Goal: Information Seeking & Learning: Check status

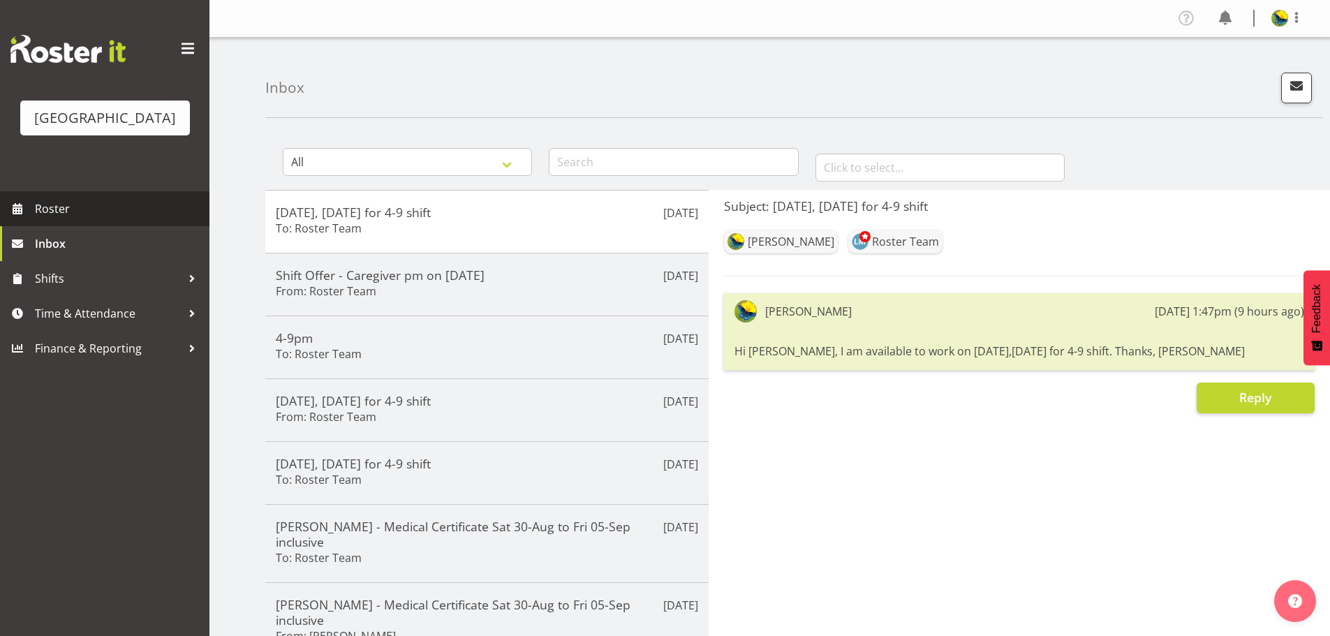
click at [96, 219] on span "Roster" at bounding box center [119, 208] width 168 height 21
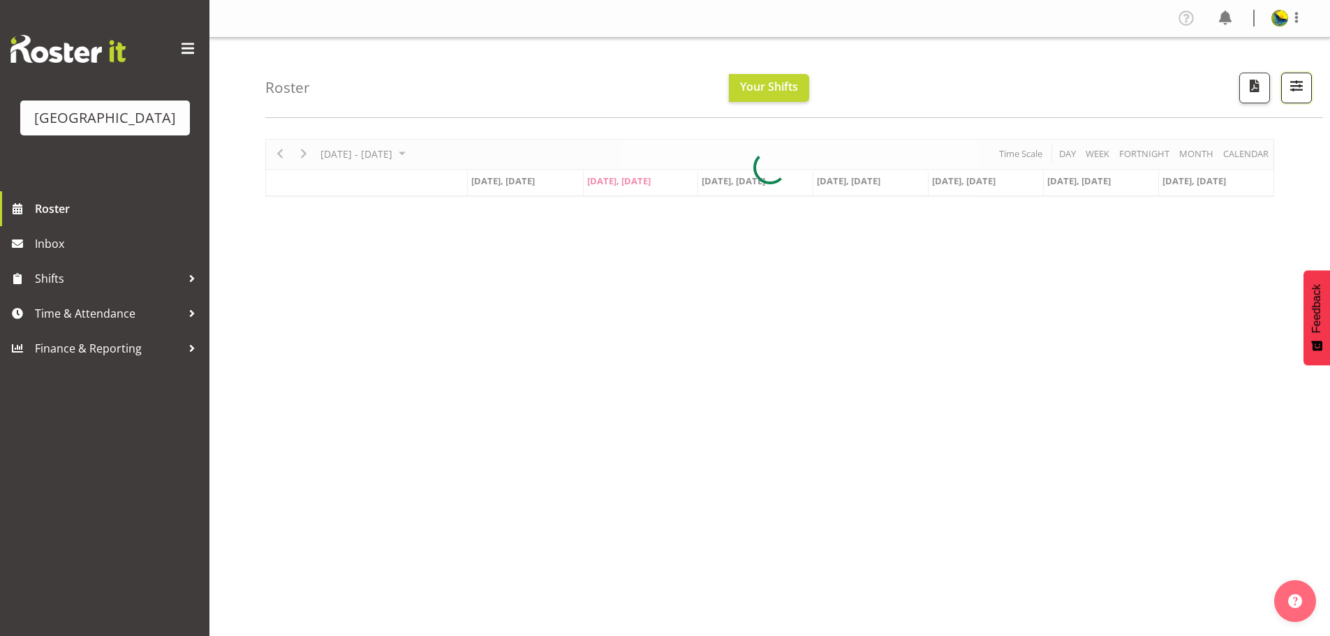
click at [1298, 91] on span "button" at bounding box center [1297, 86] width 18 height 18
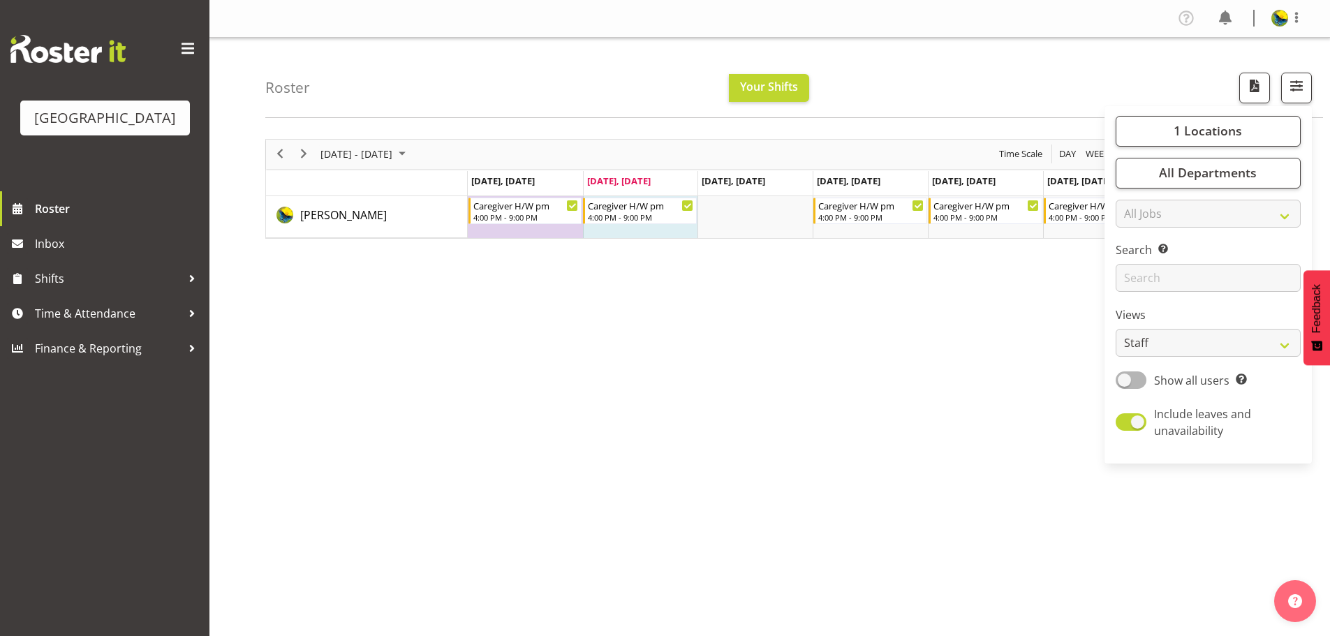
click at [996, 94] on div "Roster Your Shifts 1 Locations [GEOGRAPHIC_DATA] Kitchen [GEOGRAPHIC_DATA] Sele…" at bounding box center [794, 78] width 1058 height 80
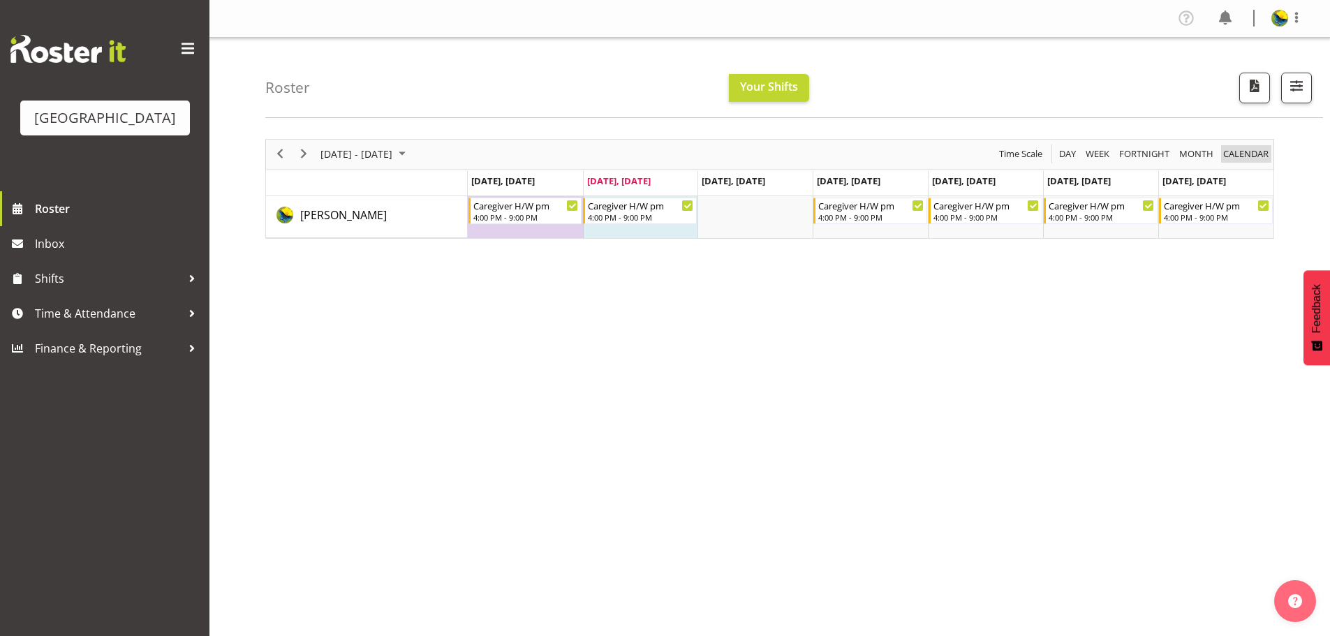
click at [1248, 163] on span "calendar" at bounding box center [1246, 153] width 48 height 17
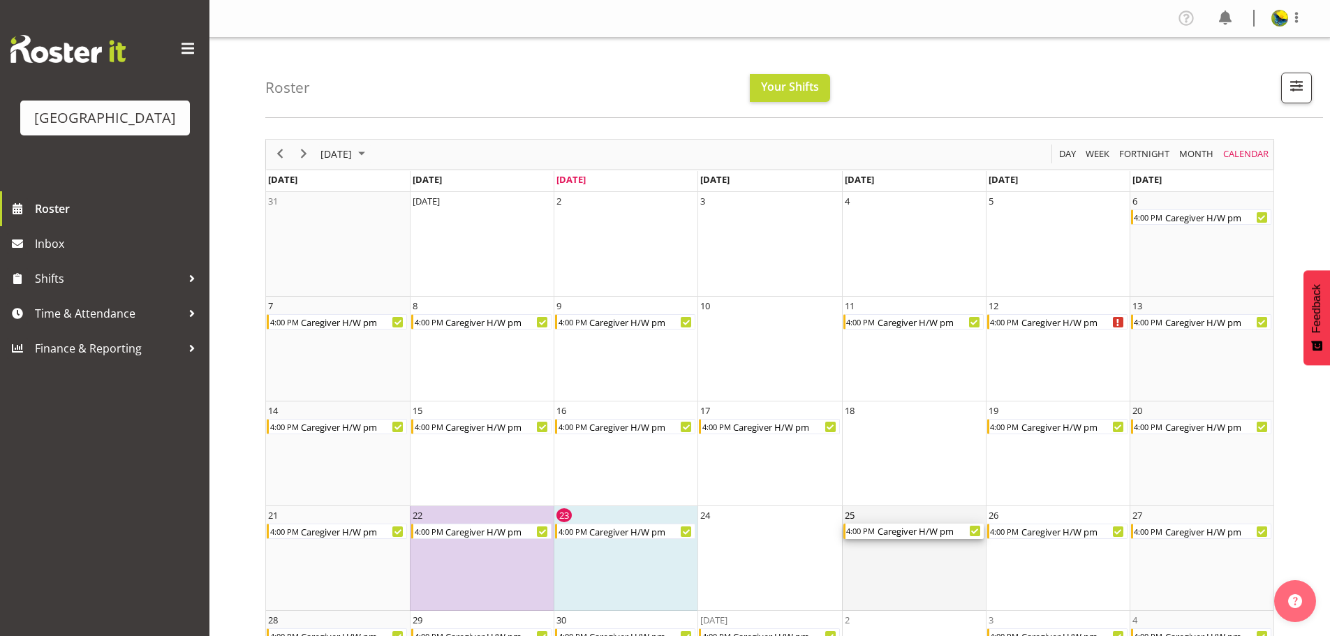
click at [908, 536] on div "Caregiver H/W pm" at bounding box center [930, 531] width 108 height 15
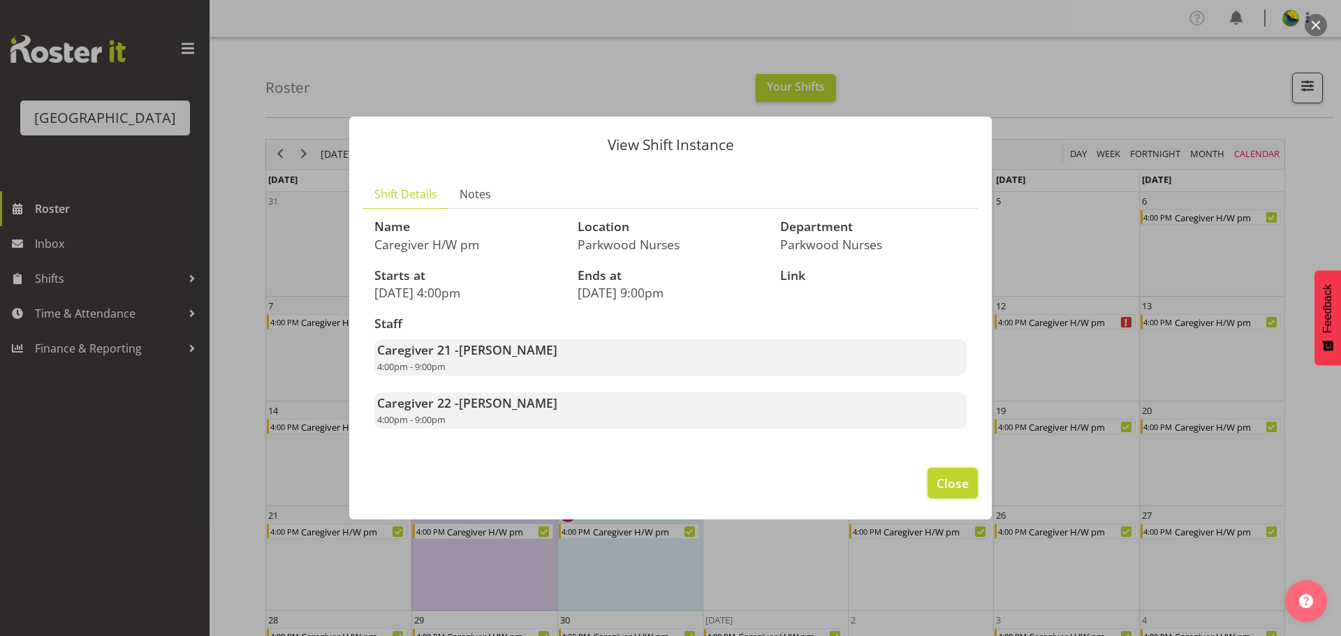
click at [959, 487] on button "Close" at bounding box center [952, 483] width 50 height 31
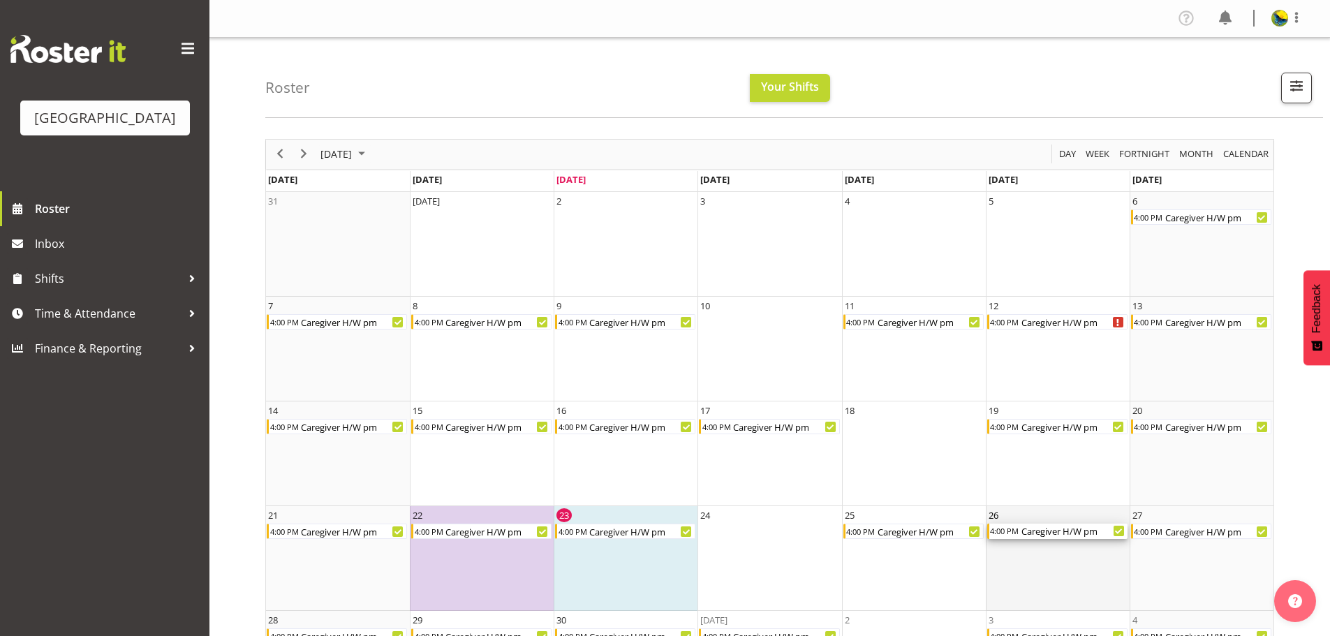
click at [1011, 538] on div "4:00 PM" at bounding box center [1005, 531] width 31 height 15
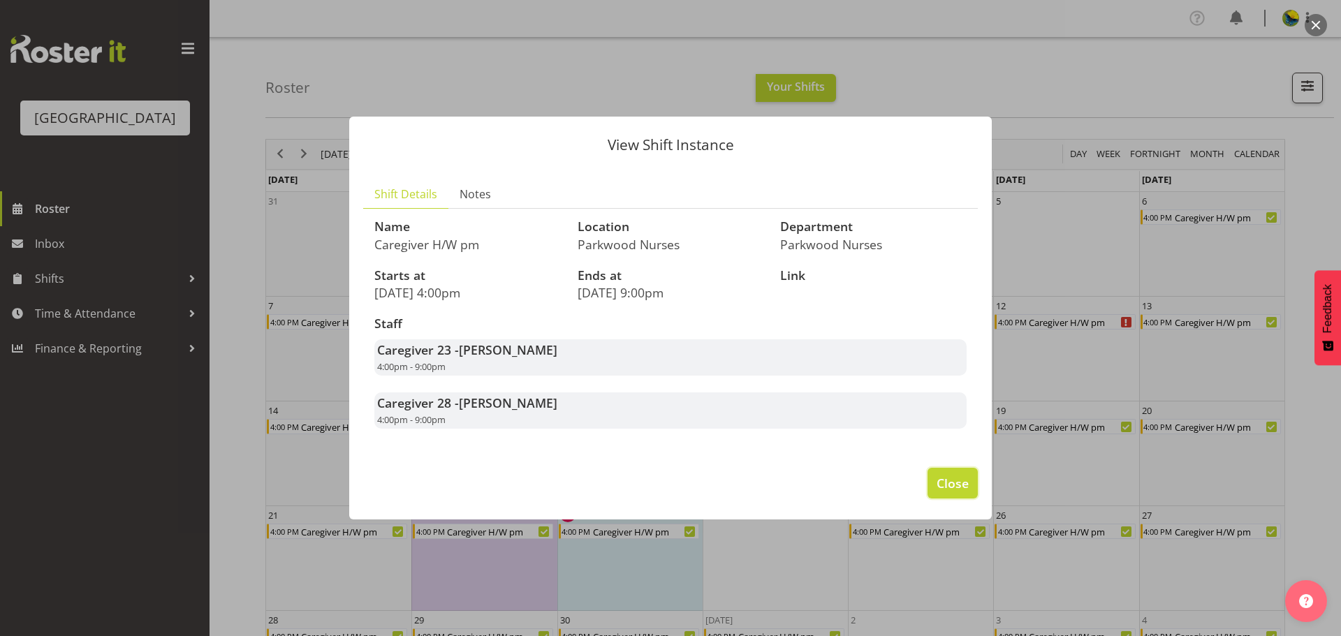
click at [941, 492] on span "Close" at bounding box center [953, 483] width 32 height 18
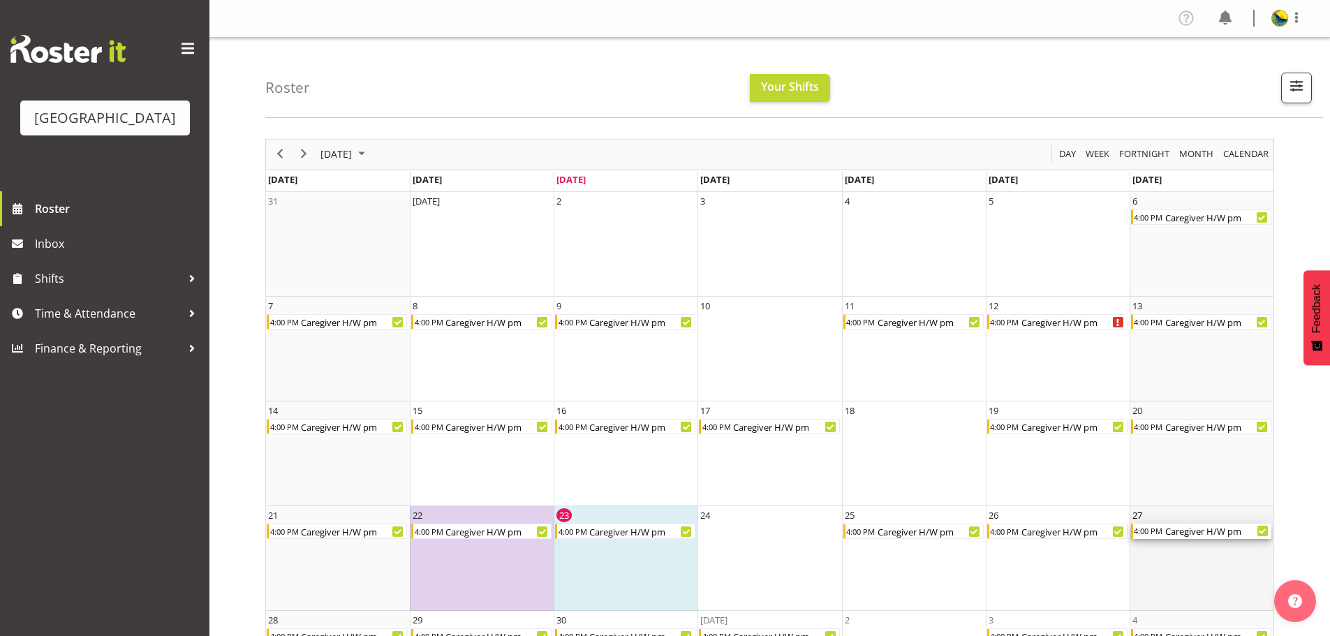
click at [1165, 539] on div "Caregiver H/W pm" at bounding box center [1218, 531] width 108 height 15
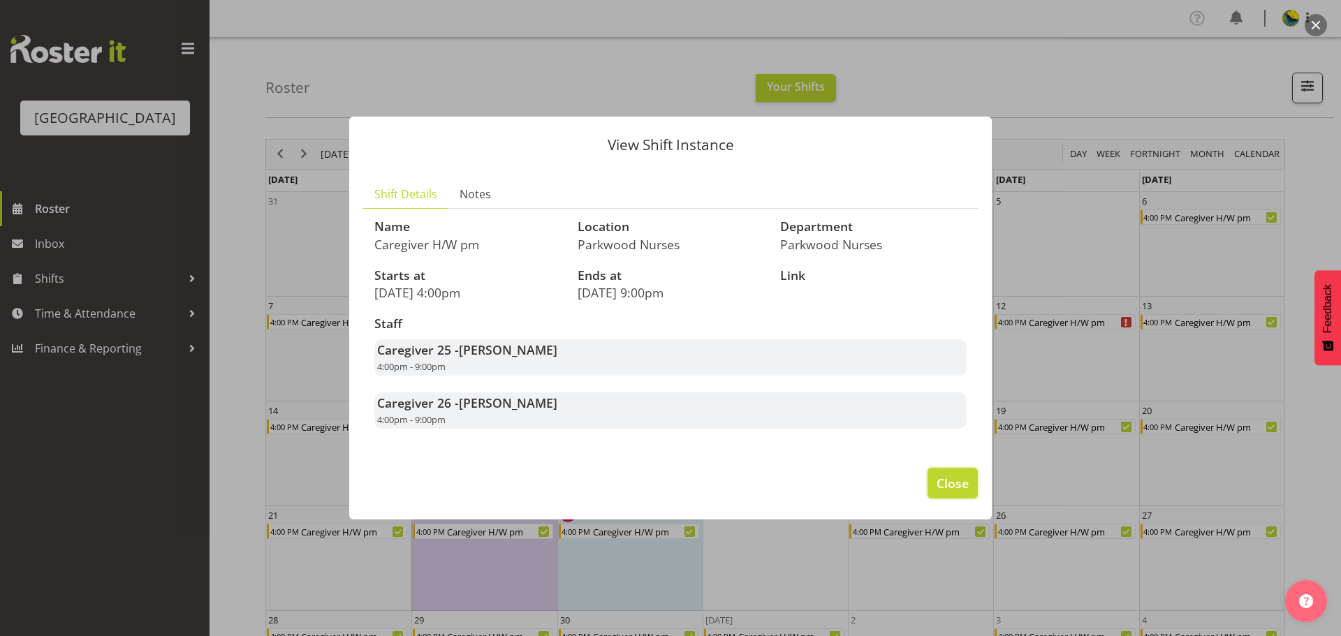
click at [953, 492] on span "Close" at bounding box center [953, 483] width 32 height 18
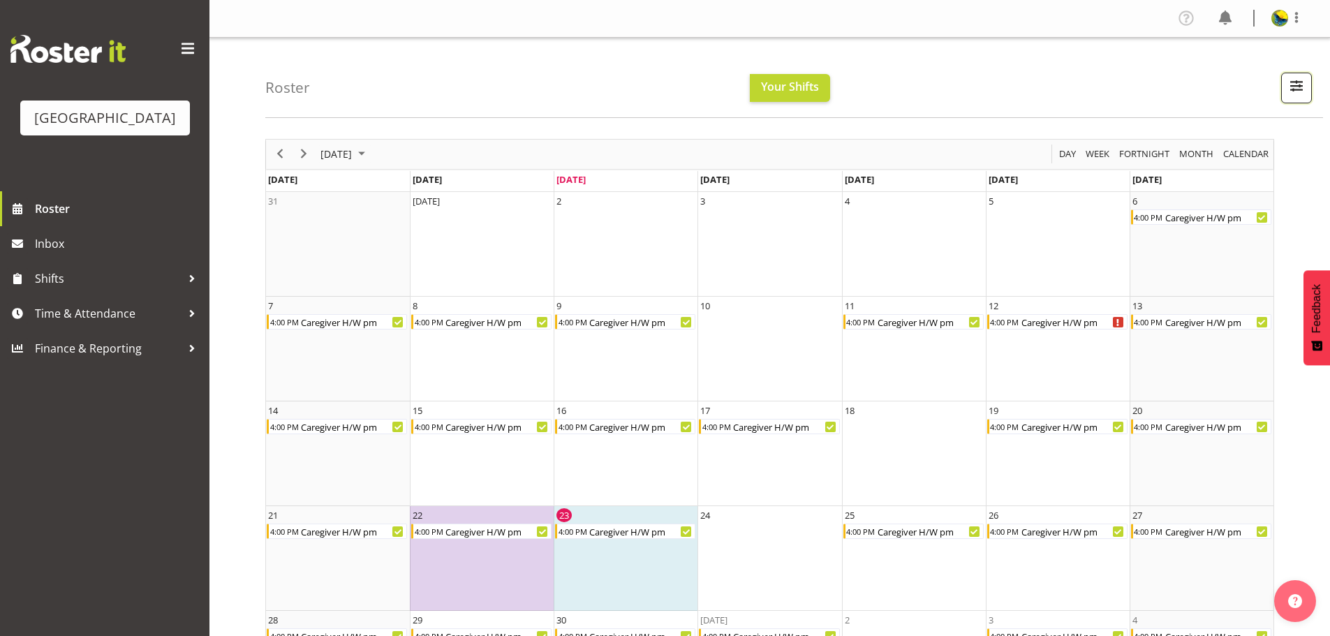
click at [1291, 84] on span "button" at bounding box center [1297, 86] width 18 height 18
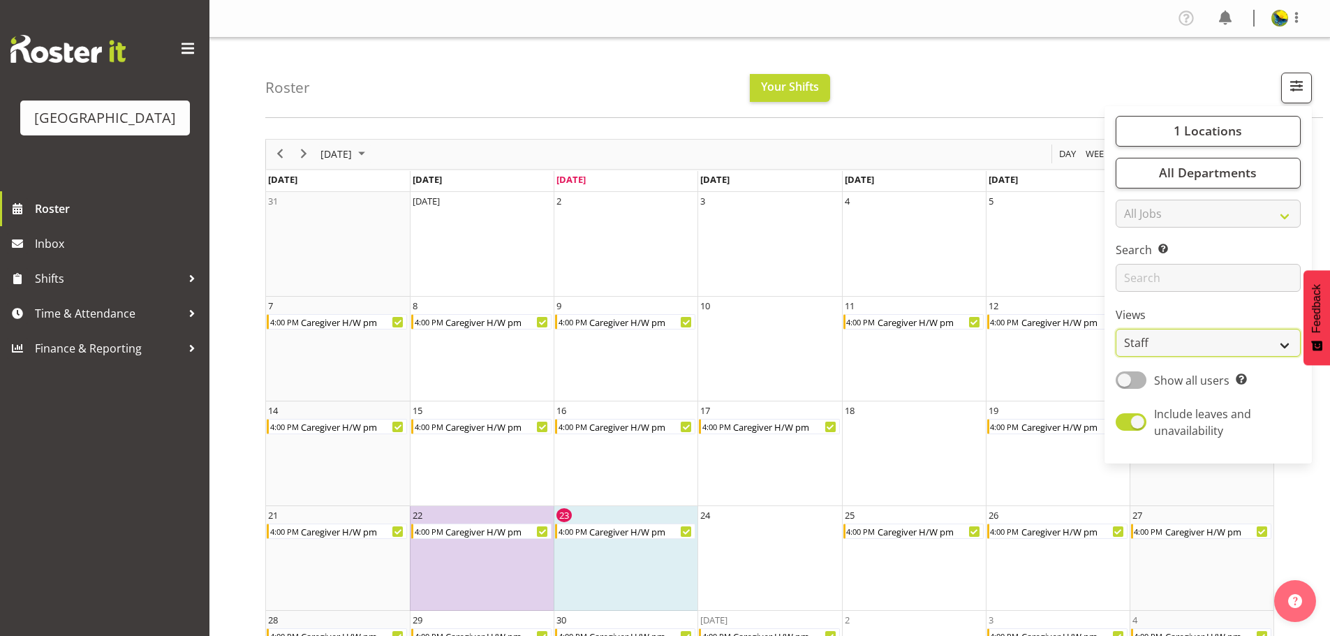
click at [1170, 357] on select "Staff Role Shift - Horizontal Shift - Vertical Staff - Location" at bounding box center [1208, 343] width 185 height 28
click at [979, 62] on div "Roster Your Shifts 1 Locations [GEOGRAPHIC_DATA] Kitchen [GEOGRAPHIC_DATA] Sele…" at bounding box center [794, 78] width 1058 height 80
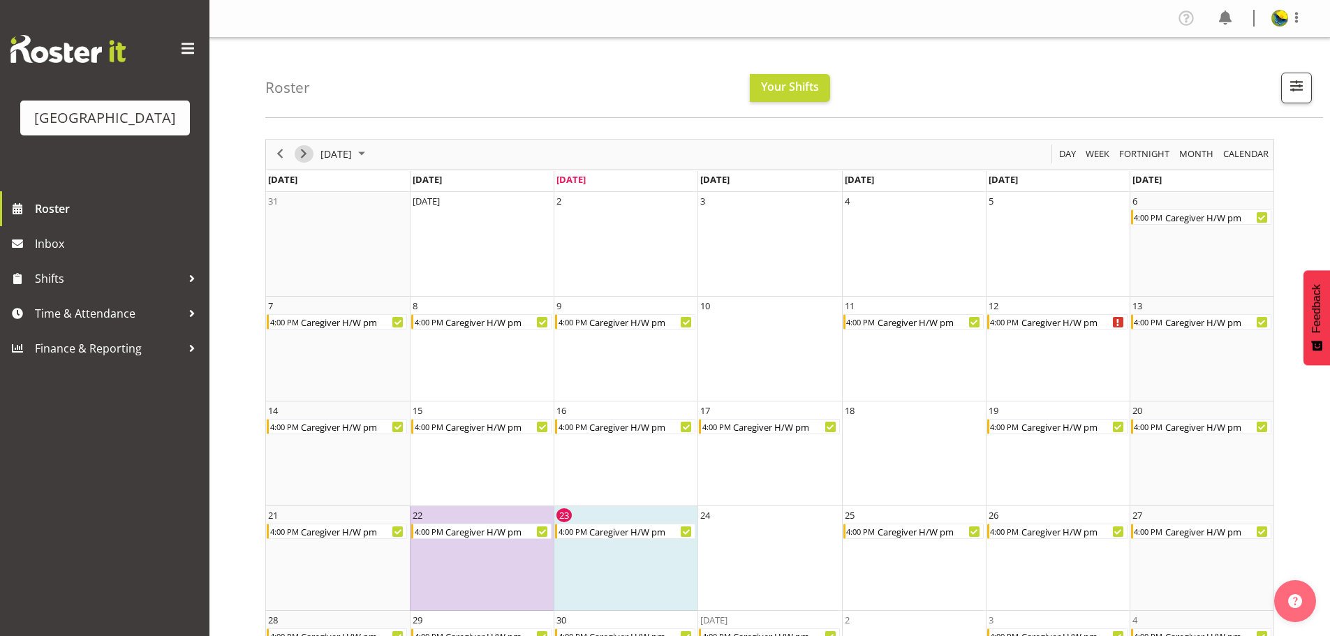
click at [298, 159] on span "Next" at bounding box center [303, 153] width 17 height 17
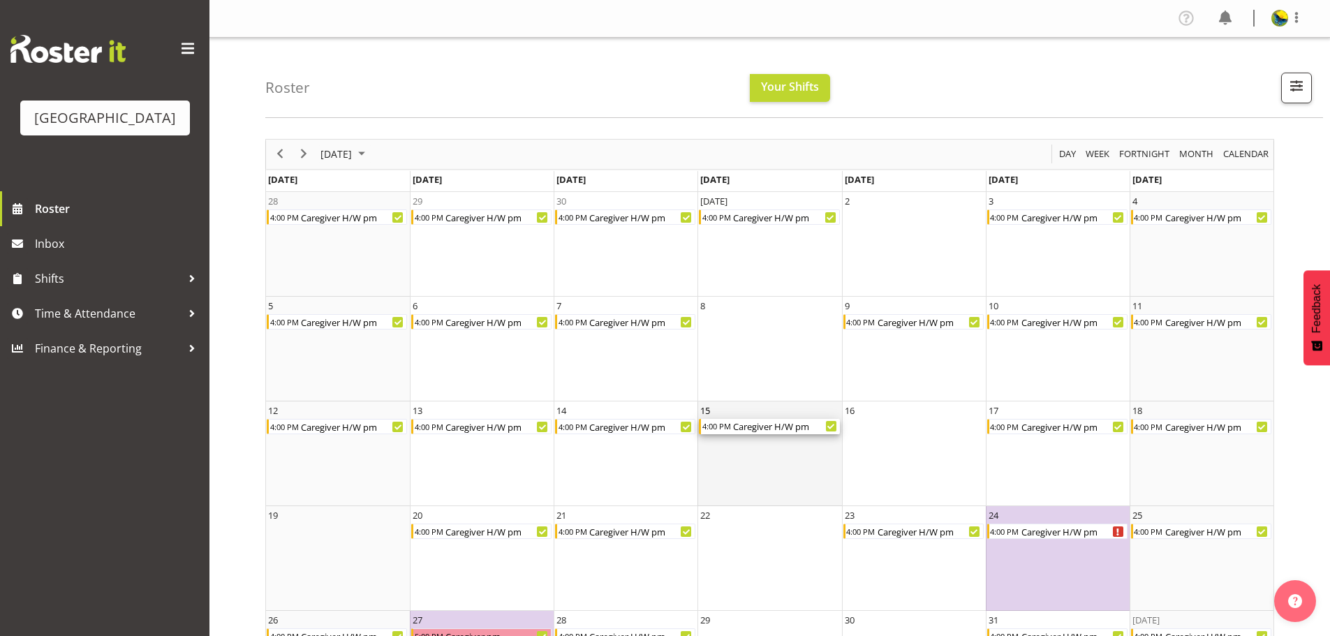
click at [742, 430] on div "Caregiver H/W pm" at bounding box center [786, 426] width 108 height 15
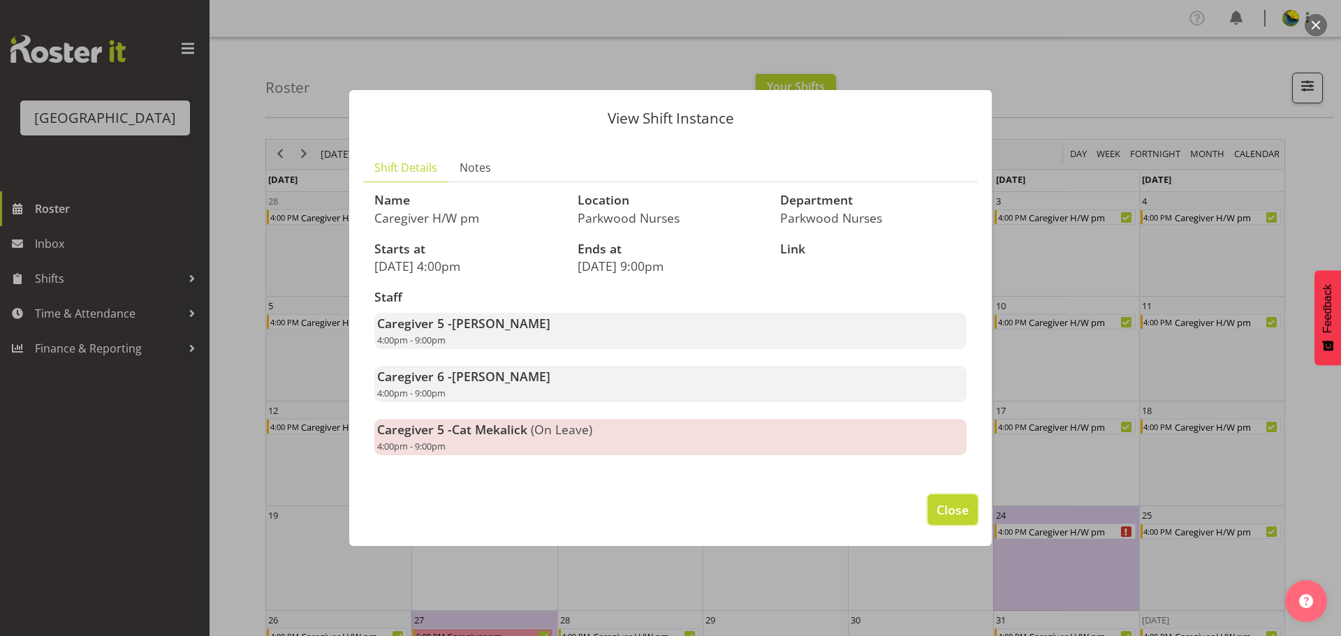
click at [948, 519] on span "Close" at bounding box center [953, 510] width 32 height 18
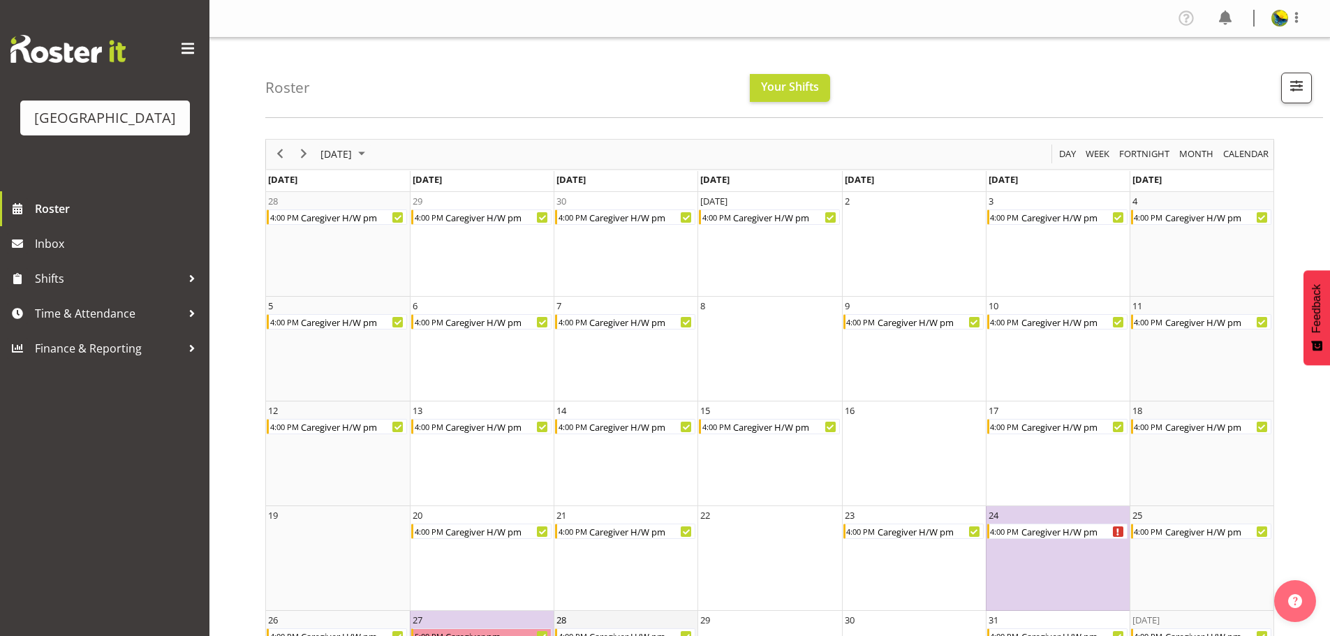
scroll to position [97, 0]
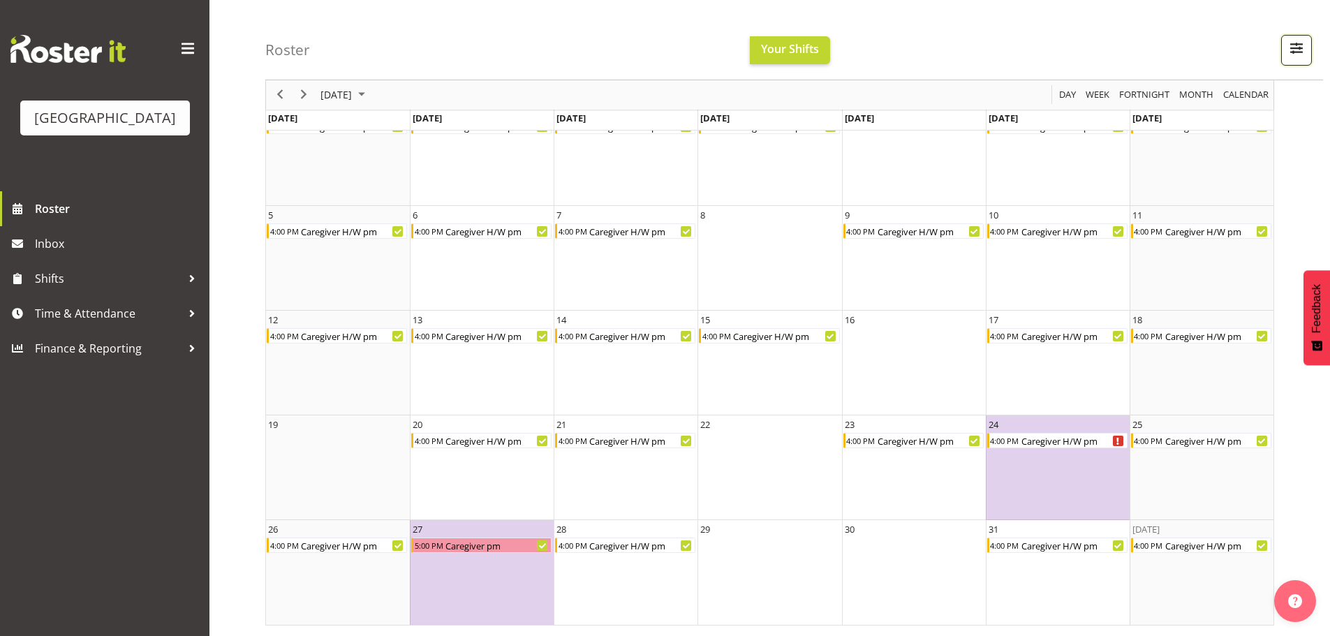
click at [1293, 47] on span "button" at bounding box center [1297, 48] width 18 height 18
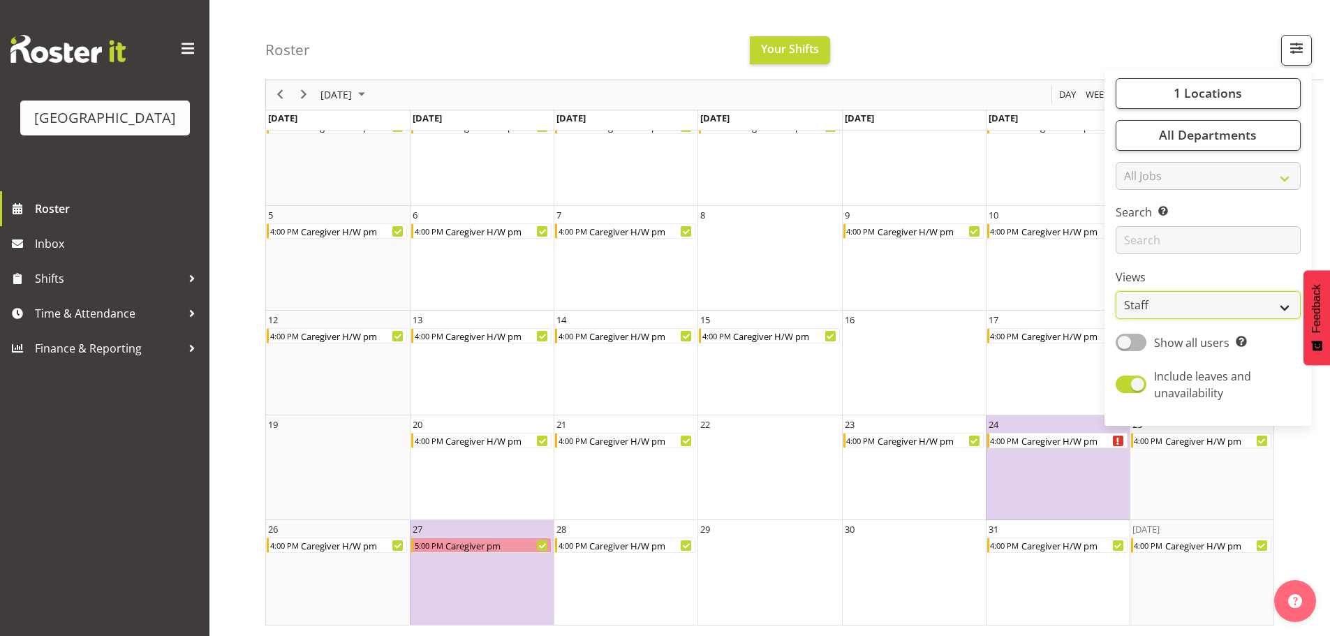
click at [1217, 320] on select "Staff Role Shift - Horizontal Shift - Vertical Staff - Location" at bounding box center [1208, 306] width 185 height 28
select select "shiftH"
click at [1116, 320] on select "Staff Role Shift - Horizontal Shift - Vertical Staff - Location" at bounding box center [1208, 306] width 185 height 28
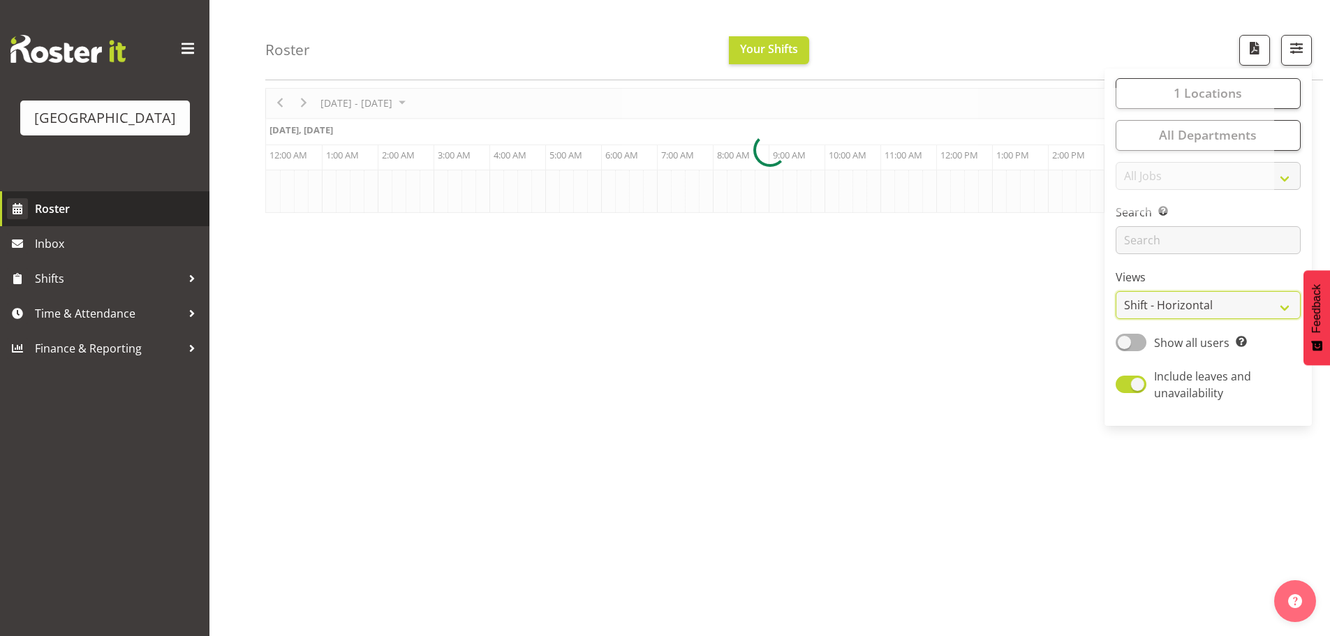
scroll to position [57, 0]
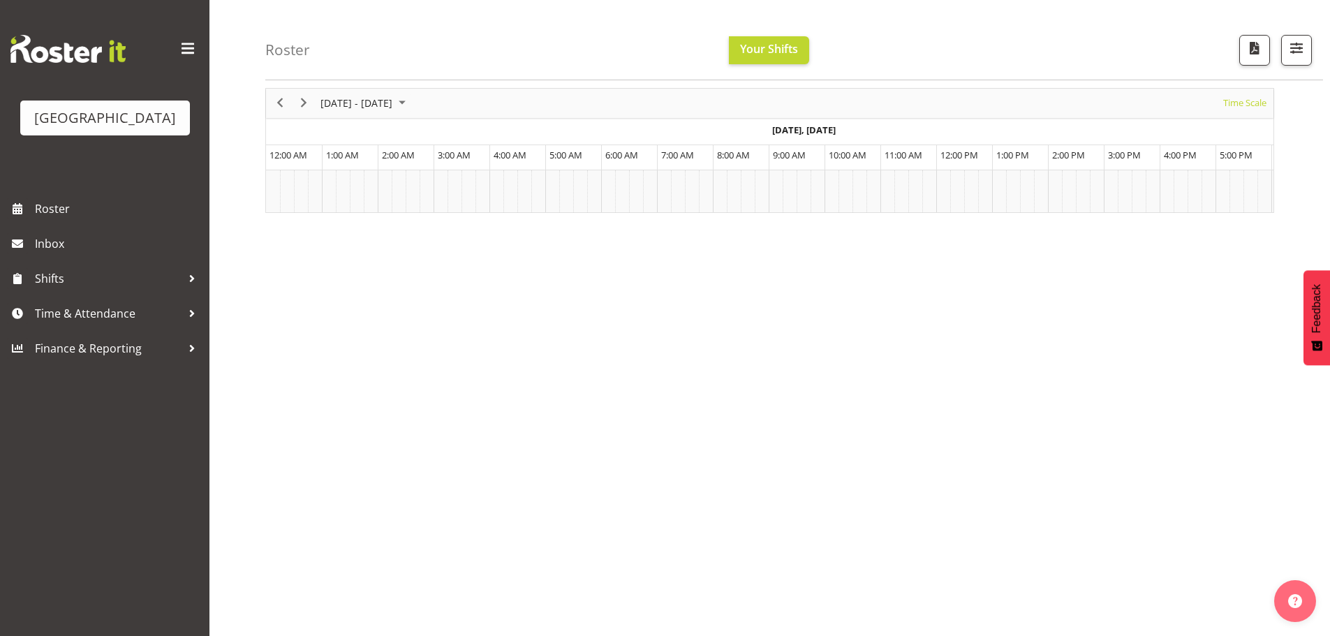
scroll to position [0, 503]
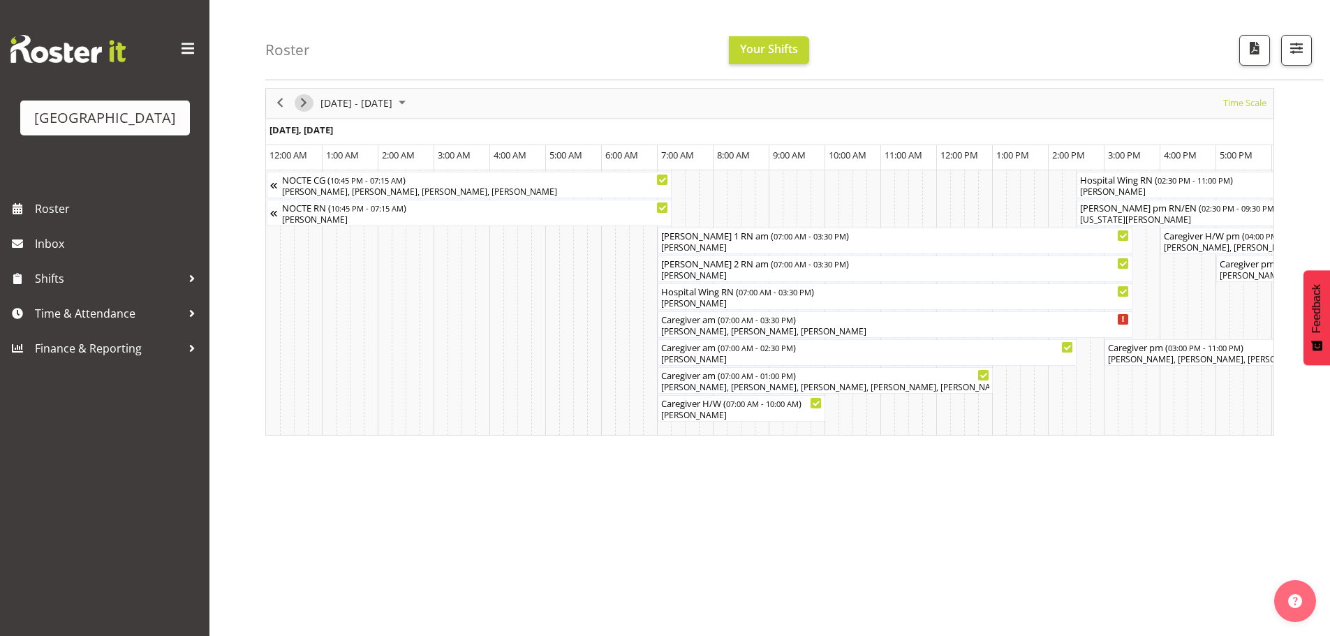
click at [306, 103] on span "Next" at bounding box center [303, 102] width 17 height 17
